Goal: Information Seeking & Learning: Check status

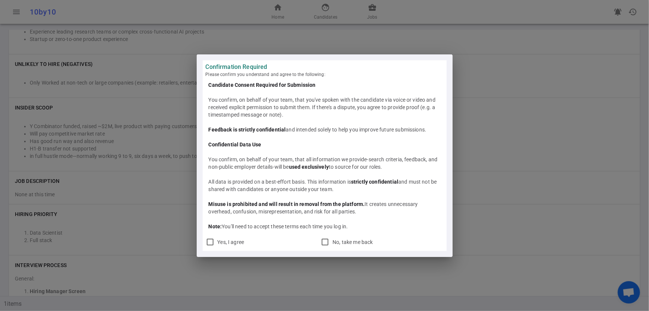
scroll to position [3, 0]
click at [211, 245] on input "Yes, I agree" at bounding box center [210, 241] width 9 height 9
checkbox input "true"
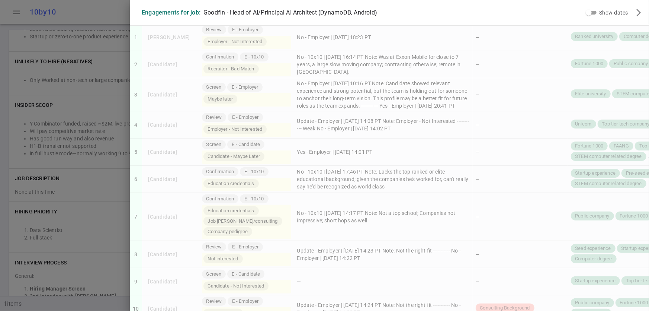
scroll to position [0, 0]
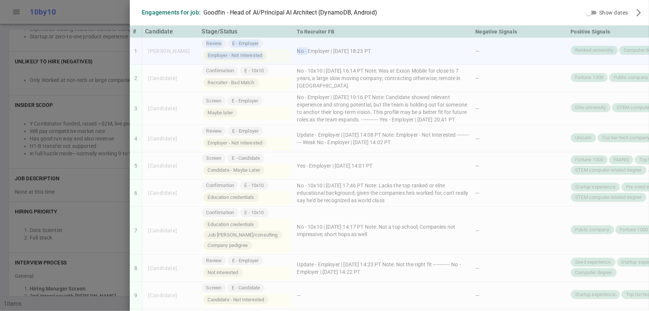
drag, startPoint x: 299, startPoint y: 60, endPoint x: 179, endPoint y: 46, distance: 121.3
click at [179, 46] on tr "1 Jan Gerritsen Review E - Employer Employer - Not Interested No - Employer | 2…" at bounding box center [486, 51] width 712 height 27
copy tr "Review E - Employer Employer - Not Interested No -"
click at [517, 86] on td "—" at bounding box center [520, 78] width 95 height 27
click at [294, 68] on td "No - 10x10 | 2025/08/08, 16:14 PT Note: Was at Exxon Mobile for close to 7 year…" at bounding box center [383, 78] width 179 height 27
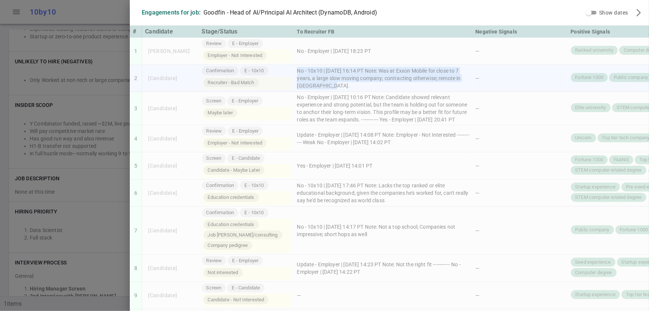
drag, startPoint x: 285, startPoint y: 68, endPoint x: 324, endPoint y: 87, distance: 42.6
click at [324, 87] on td "No - 10x10 | 2025/08/08, 16:14 PT Note: Was at Exxon Mobile for close to 7 year…" at bounding box center [383, 78] width 179 height 27
copy td "No - 10x10 | 2025/08/08, 16:14 PT Note: Was at Exxon Mobile for close to 7 year…"
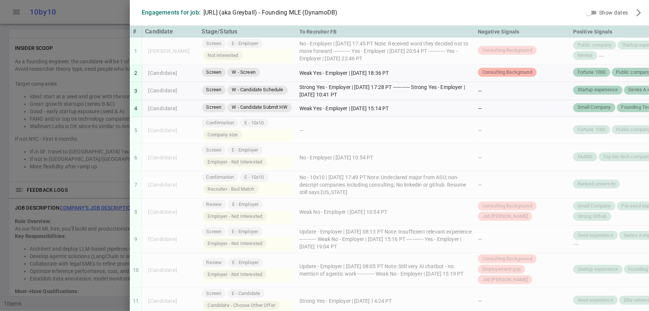
scroll to position [3, 0]
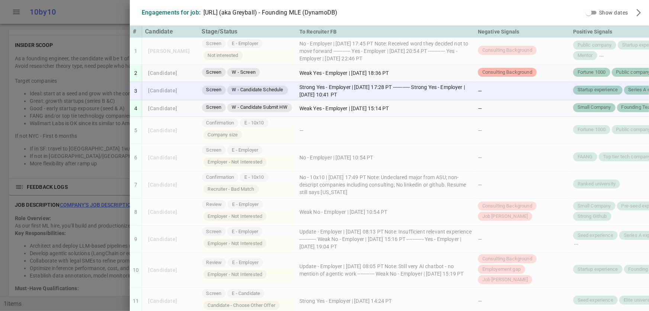
drag, startPoint x: 292, startPoint y: 82, endPoint x: 415, endPoint y: 93, distance: 124.0
click at [415, 93] on td "Strong Yes - Employer | [DATE] 17:28 PT ----------- Strong Yes - Employer | [DA…" at bounding box center [385, 91] width 179 height 18
copy td "Strong Yes - Employer | [DATE] 17:28 PT ----------- Strong Yes - Employer | [DA…"
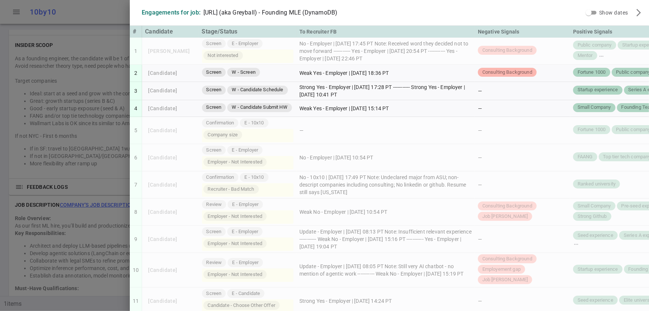
click at [99, 177] on div at bounding box center [324, 155] width 649 height 311
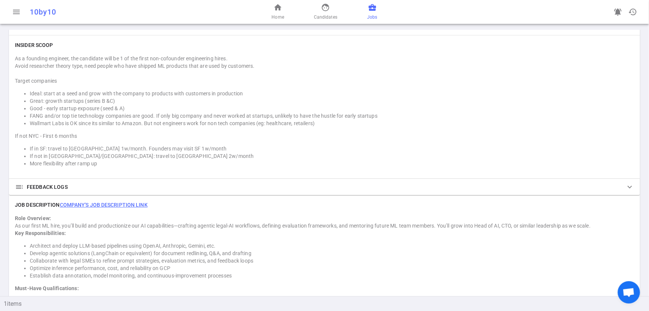
click at [370, 20] on span "Jobs" at bounding box center [372, 16] width 10 height 7
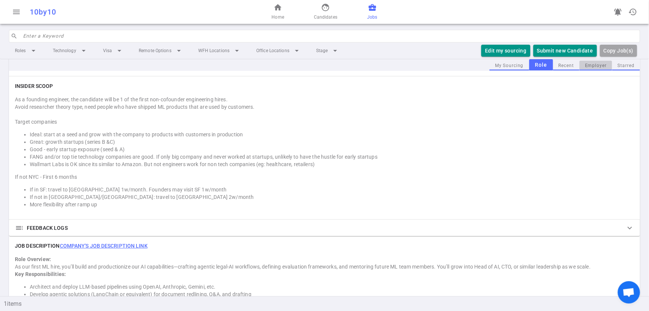
click at [584, 63] on button "Employer" at bounding box center [595, 66] width 33 height 10
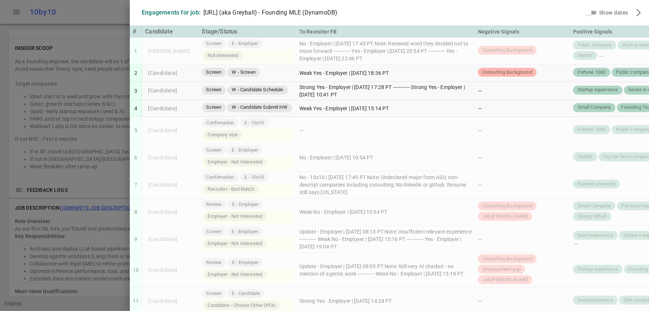
scroll to position [3, 0]
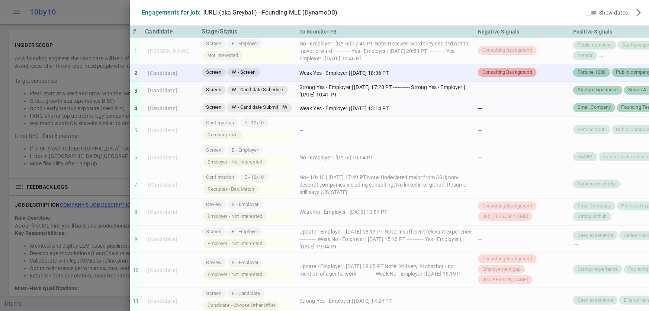
drag, startPoint x: 409, startPoint y: 109, endPoint x: 128, endPoint y: 71, distance: 283.7
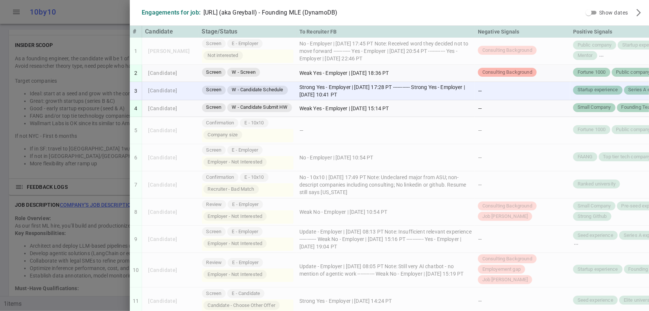
copy tbody "2 [Candidate] Screen W - Screen Weak Yes - Employer | [DATE] 18:36 PT Consultin…"
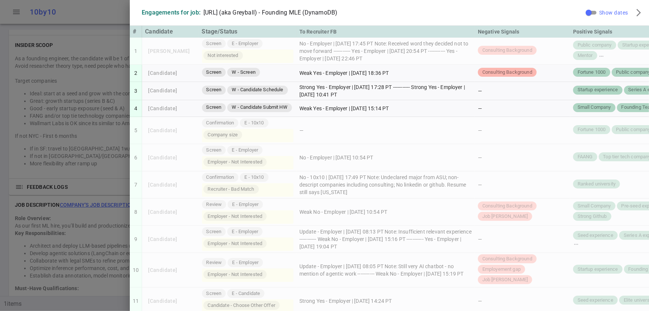
click at [584, 12] on input "Show dates" at bounding box center [588, 12] width 27 height 9
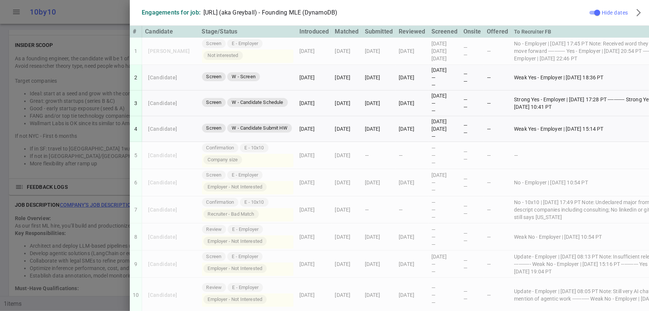
click at [494, 8] on div "Engagements for job: [URL] (aka Greyball) - Founding MLE (DynamoDB)" at bounding box center [360, 12] width 454 height 19
click at [588, 11] on input "Hide dates" at bounding box center [597, 12] width 27 height 9
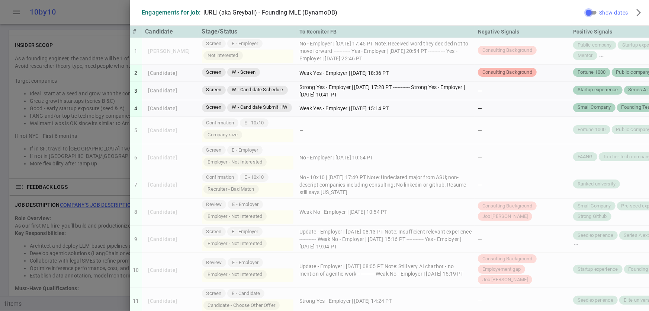
click at [582, 12] on input "Show dates" at bounding box center [588, 12] width 27 height 9
checkbox input "true"
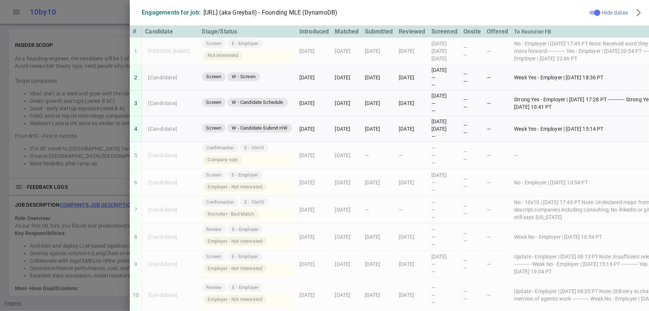
click at [99, 15] on div at bounding box center [324, 155] width 649 height 311
